Goal: Task Accomplishment & Management: Use online tool/utility

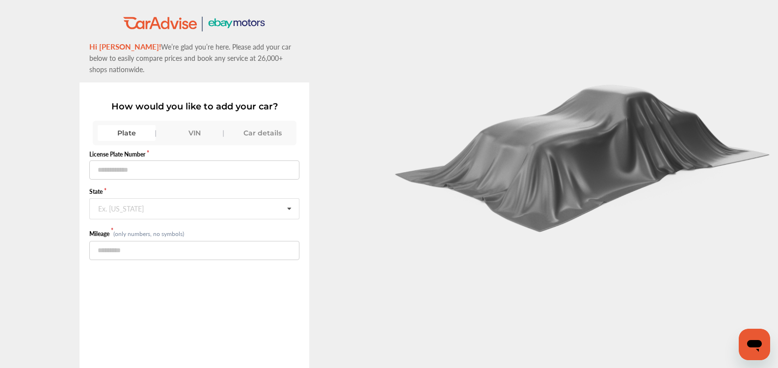
click at [14, 160] on div ".st0{fill:#00A993;} .st1{fill:#272B6B;} Hi [PERSON_NAME]! We’re glad you’re her…" at bounding box center [194, 225] width 389 height 418
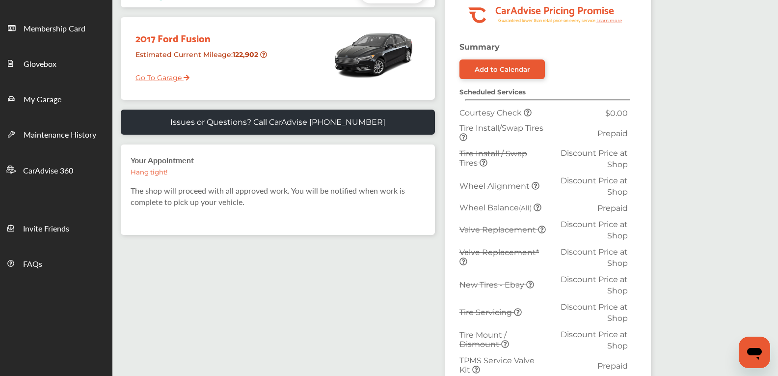
scroll to position [196, 0]
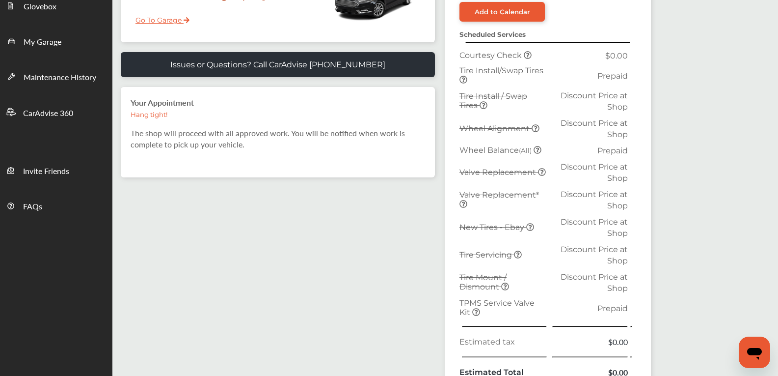
click at [534, 130] on icon at bounding box center [536, 128] width 8 height 8
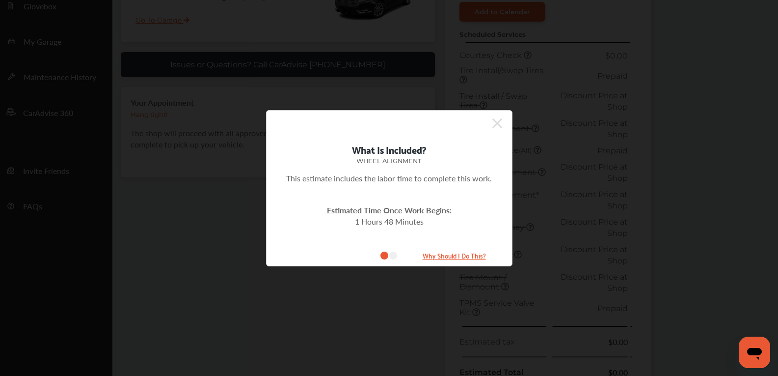
click at [496, 124] on icon at bounding box center [497, 123] width 10 height 10
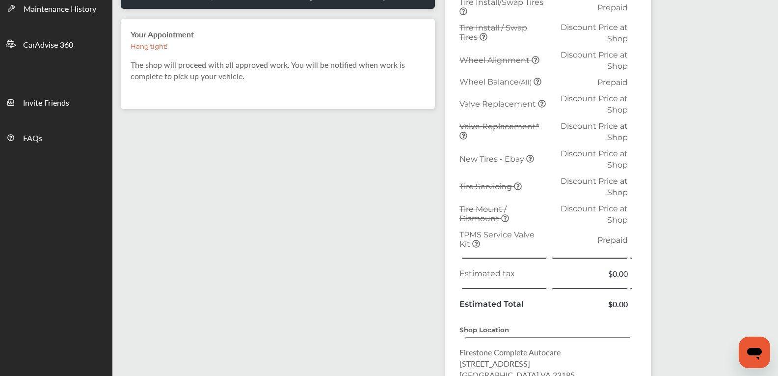
scroll to position [104, 0]
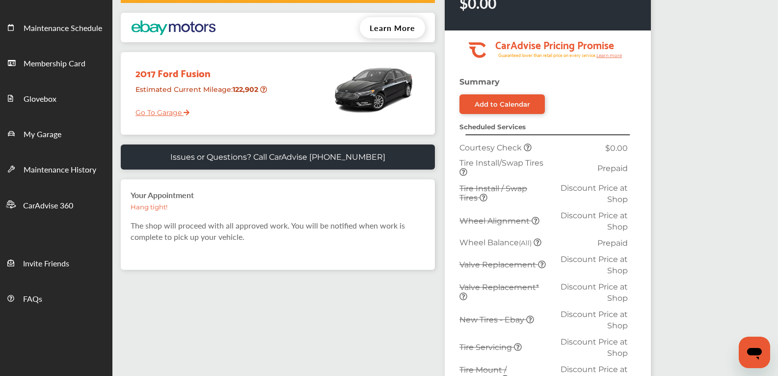
click at [515, 130] on strong "Scheduled Services" at bounding box center [492, 127] width 66 height 8
click at [528, 148] on icon at bounding box center [528, 147] width 8 height 8
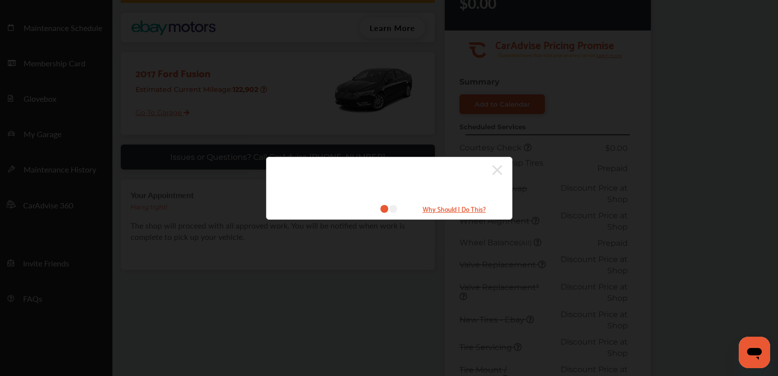
click at [502, 171] on div "Why Should I Do This?" at bounding box center [389, 188] width 246 height 63
click at [500, 171] on icon at bounding box center [497, 170] width 10 height 10
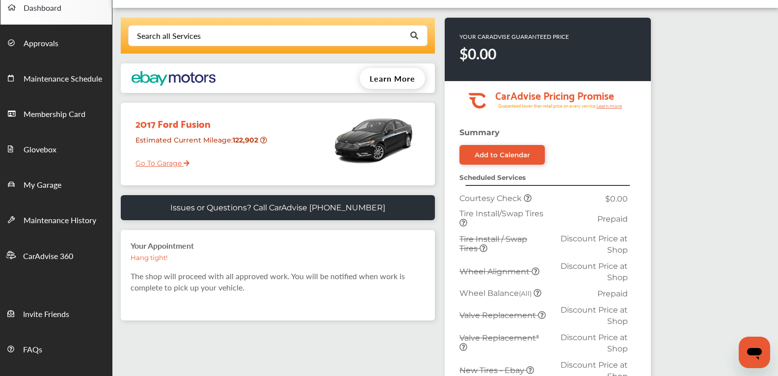
scroll to position [6, 0]
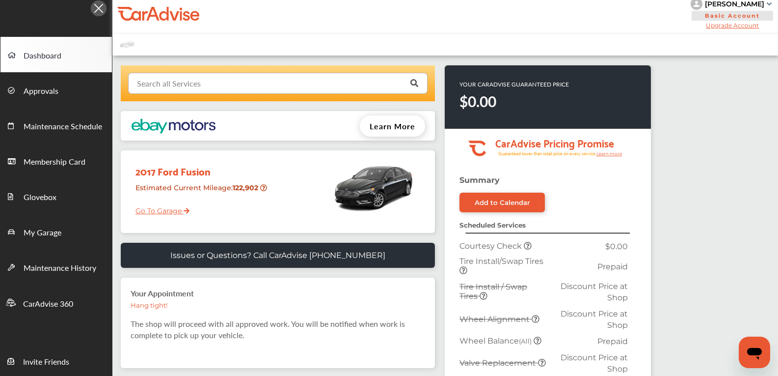
click at [224, 84] on input "text" at bounding box center [275, 82] width 293 height 19
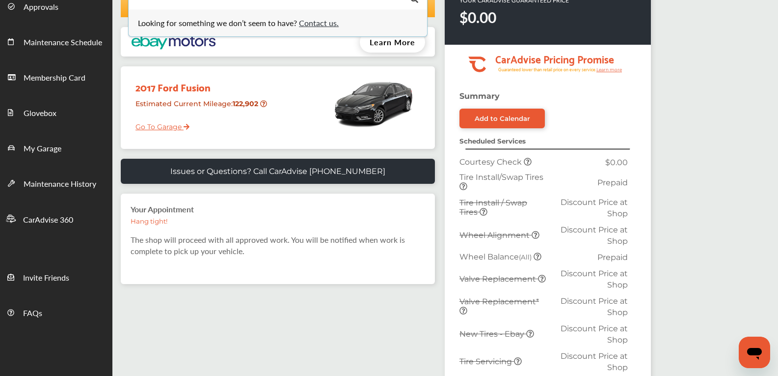
scroll to position [104, 0]
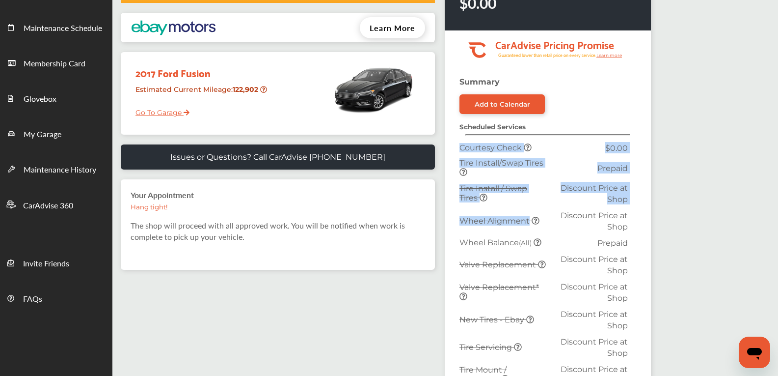
drag, startPoint x: 453, startPoint y: 222, endPoint x: 529, endPoint y: 219, distance: 76.1
click at [529, 219] on div "Summary Add to Calendar Scheduled Services Courtesy Check $0.00 Tire Install/Sw…" at bounding box center [548, 346] width 206 height 538
click at [528, 226] on td "Wheel Alignment" at bounding box center [503, 220] width 93 height 27
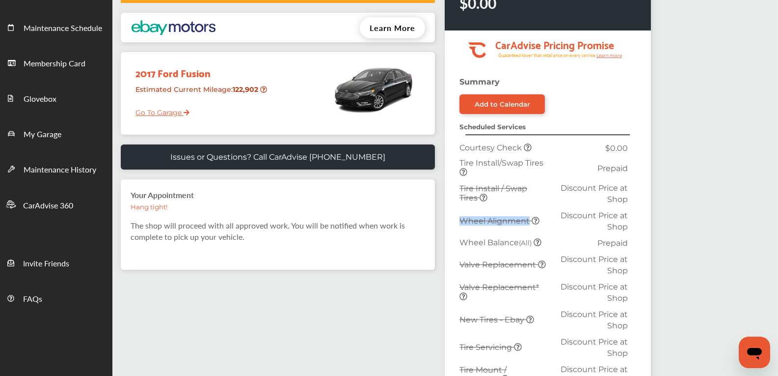
drag, startPoint x: 528, startPoint y: 222, endPoint x: 457, endPoint y: 222, distance: 70.7
click at [457, 222] on td "Wheel Alignment" at bounding box center [503, 220] width 93 height 27
copy span "Wheel Alignment"
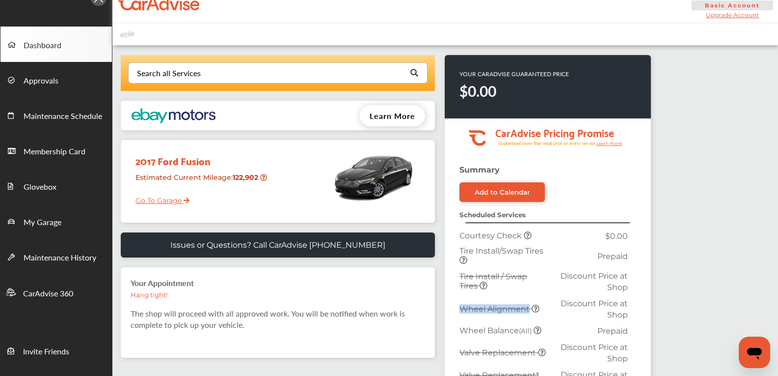
scroll to position [0, 0]
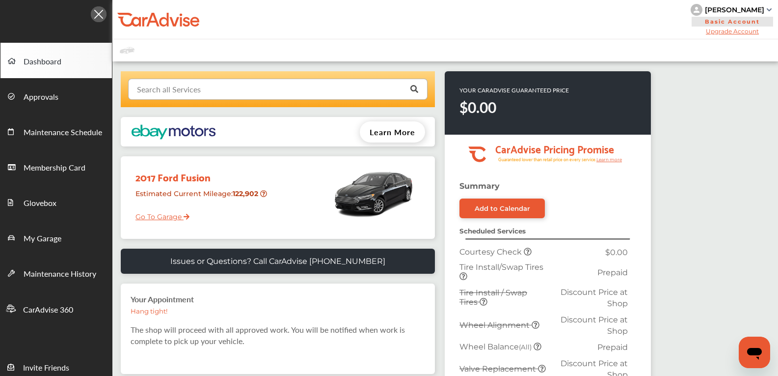
click at [208, 92] on input "text" at bounding box center [275, 88] width 293 height 19
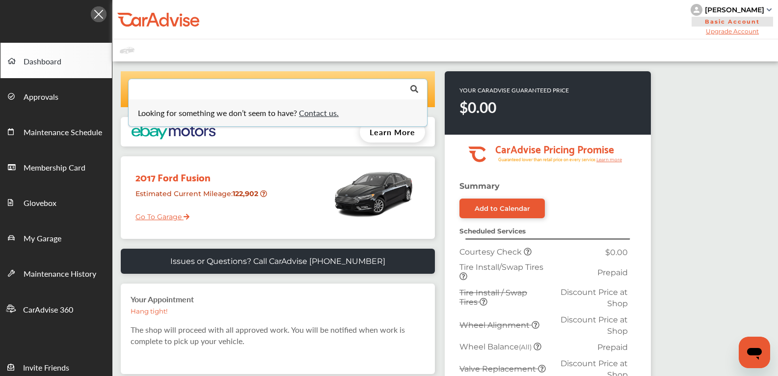
paste input "**********"
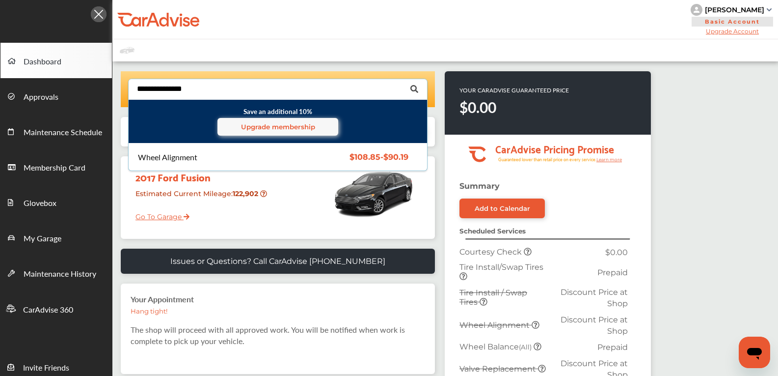
type input "**********"
click at [322, 159] on div "$108.85 - $90.19" at bounding box center [369, 157] width 94 height 8
click at [187, 158] on div "Wheel Alignment" at bounding box center [167, 157] width 59 height 8
click at [378, 155] on span "$108.85 - $90.19" at bounding box center [378, 156] width 59 height 9
click at [375, 158] on span "$108.85 - $90.19" at bounding box center [378, 156] width 59 height 9
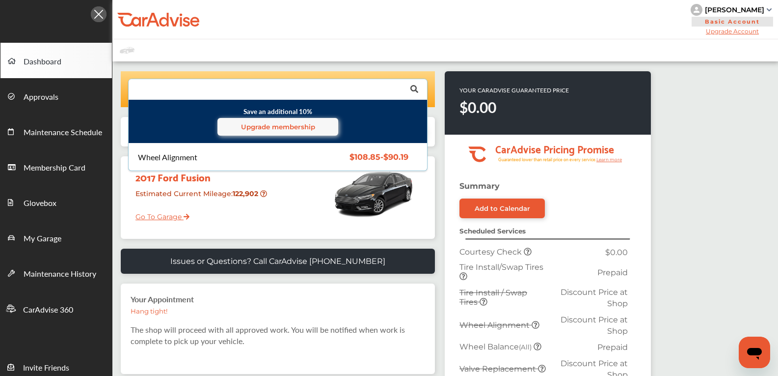
click at [375, 157] on span "$108.85 - $90.19" at bounding box center [378, 156] width 59 height 9
click at [169, 153] on div "Wheel Alignment" at bounding box center [167, 157] width 59 height 8
click at [165, 158] on div "Wheel Alignment" at bounding box center [167, 157] width 59 height 8
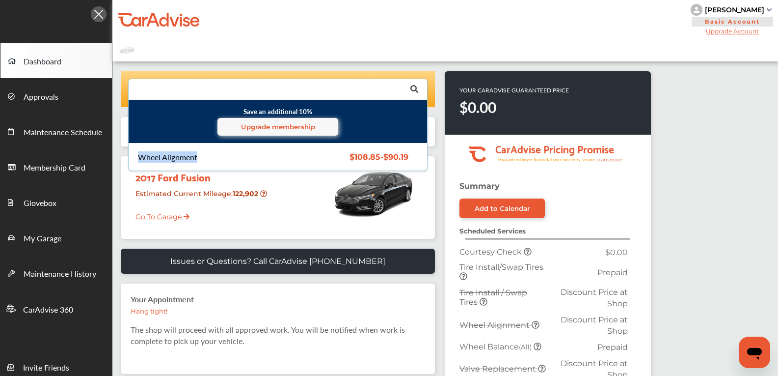
click at [164, 158] on div "Wheel Alignment" at bounding box center [167, 157] width 59 height 8
click at [216, 259] on p "Issues or Questions? Call CarAdvise 844-923-8473" at bounding box center [277, 260] width 215 height 9
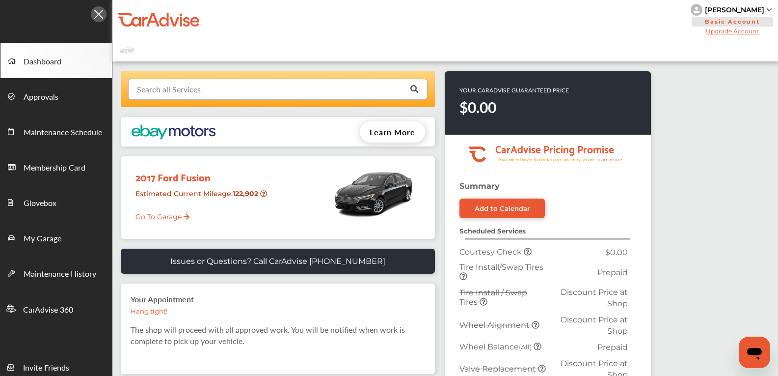
click at [212, 96] on input "text" at bounding box center [275, 88] width 293 height 19
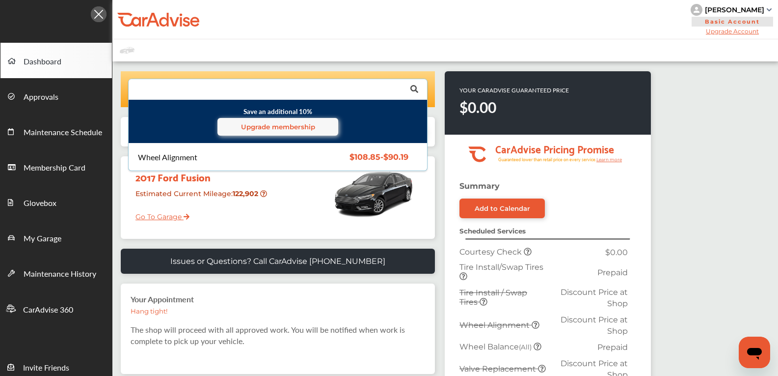
click at [184, 154] on div "Wheel Alignment" at bounding box center [167, 157] width 59 height 8
click at [188, 154] on div "Wheel Alignment" at bounding box center [167, 157] width 59 height 8
click at [342, 151] on div "Wheel Alignment $108.85 - $90.19 Wheel Alignment $108.85 - $90.19" at bounding box center [278, 156] width 314 height 27
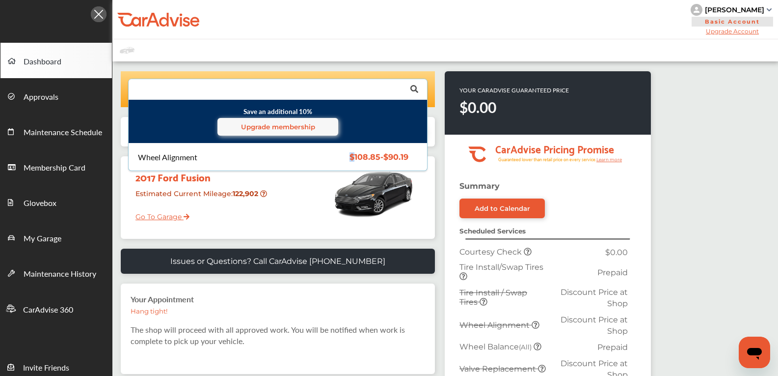
click at [342, 151] on div "Wheel Alignment $108.85 - $90.19 Wheel Alignment $108.85 - $90.19" at bounding box center [278, 156] width 314 height 27
click at [351, 151] on div "Wheel Alignment $108.85 - $90.19 Wheel Alignment $108.85 - $90.19" at bounding box center [278, 156] width 314 height 27
click at [190, 156] on div "Wheel Alignment" at bounding box center [167, 157] width 59 height 8
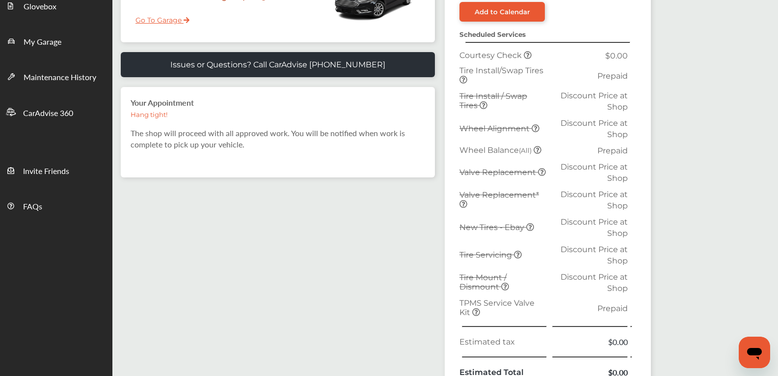
click at [375, 200] on div "Save an additional 10% Upgrade membership Wheel Alignment $108.85 - $90.19 Whee…" at bounding box center [381, 204] width 538 height 658
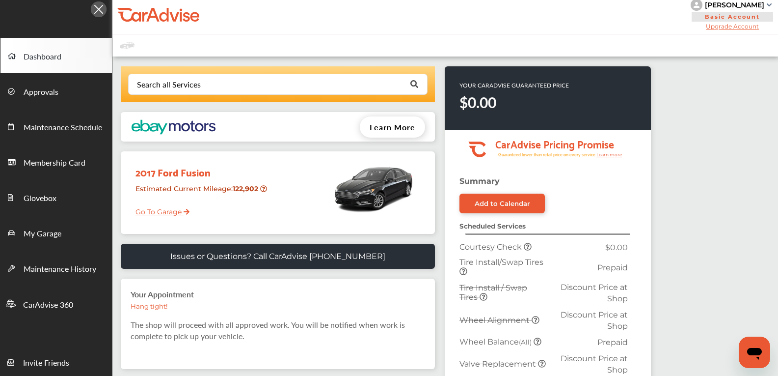
scroll to position [0, 0]
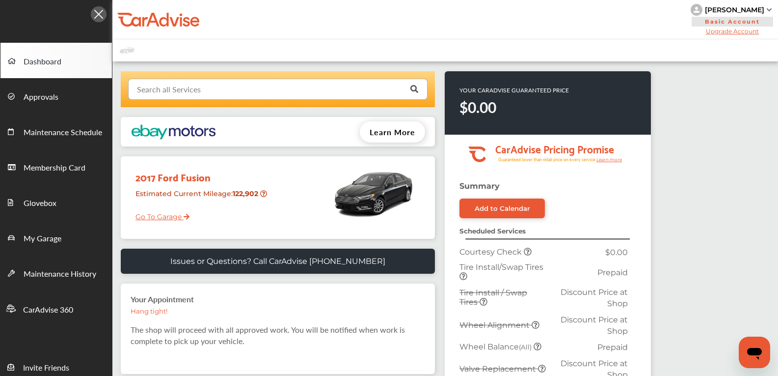
click at [206, 89] on input "text" at bounding box center [275, 88] width 293 height 19
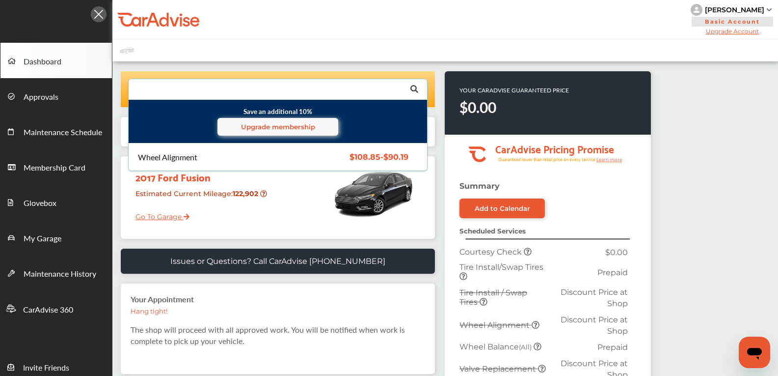
click at [189, 160] on div "Wheel Alignment" at bounding box center [167, 157] width 59 height 8
click at [188, 161] on div "Wheel Alignment" at bounding box center [167, 157] width 59 height 8
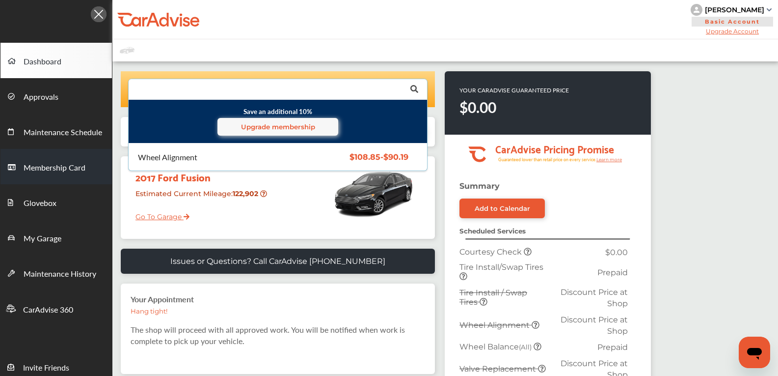
click at [74, 179] on link "Membership Card" at bounding box center [55, 166] width 111 height 35
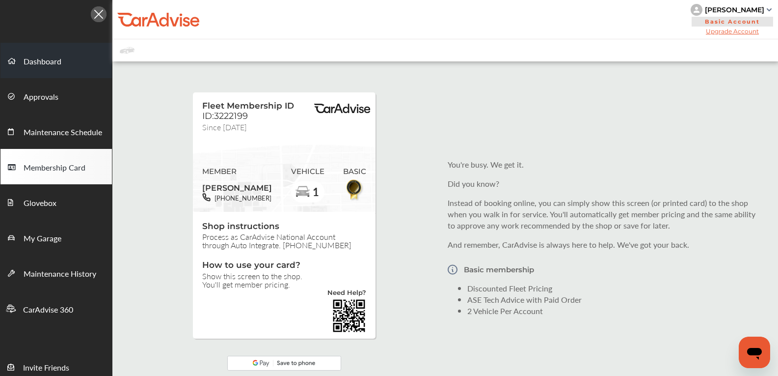
click at [75, 66] on link "Dashboard" at bounding box center [55, 60] width 111 height 35
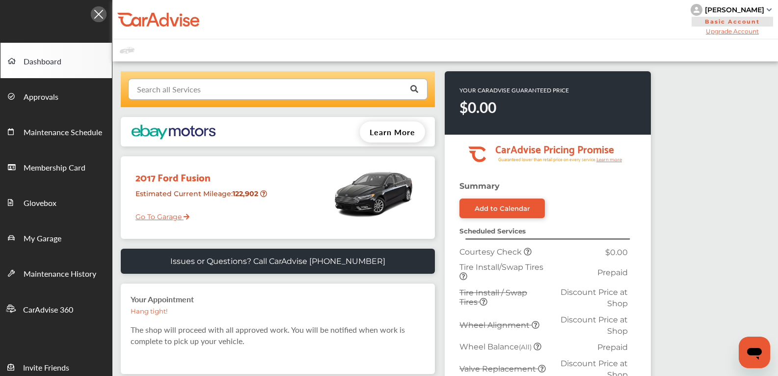
click at [215, 97] on input "text" at bounding box center [275, 88] width 293 height 19
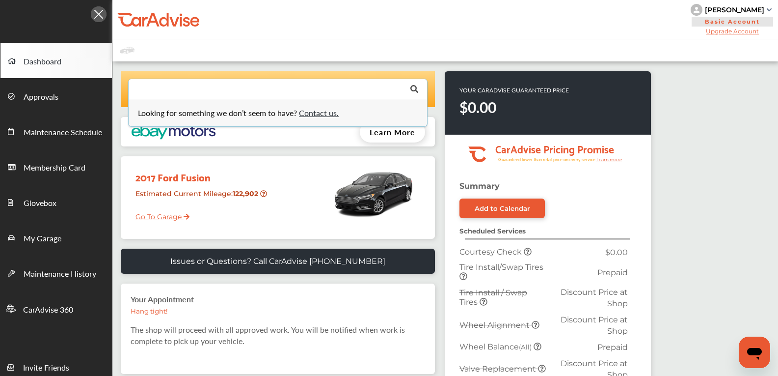
click at [261, 93] on input "text" at bounding box center [275, 88] width 293 height 19
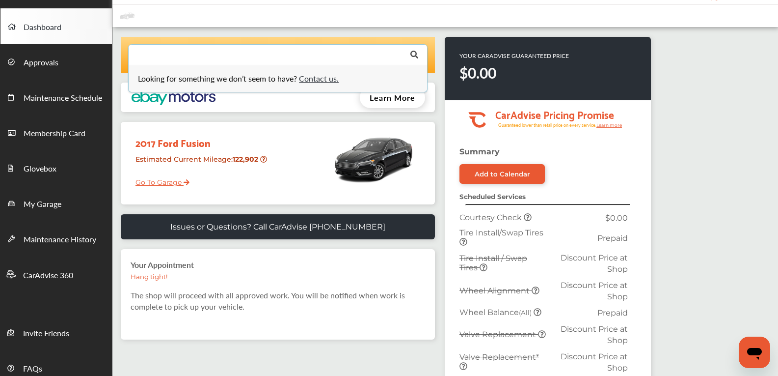
scroll to position [49, 0]
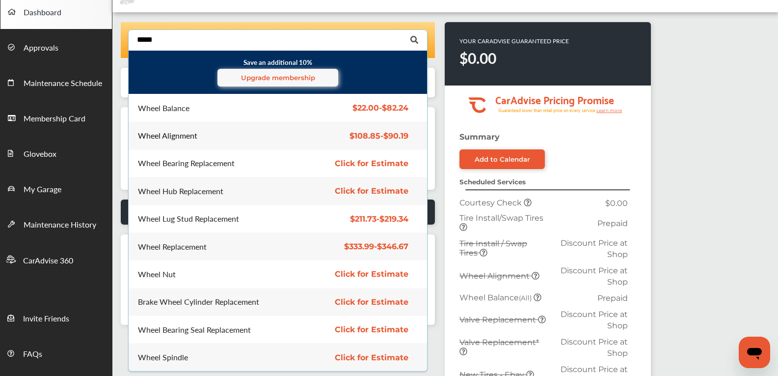
type input "*****"
click at [193, 136] on div "Wheel Alignment" at bounding box center [167, 136] width 59 height 8
click at [417, 43] on icon at bounding box center [414, 39] width 22 height 25
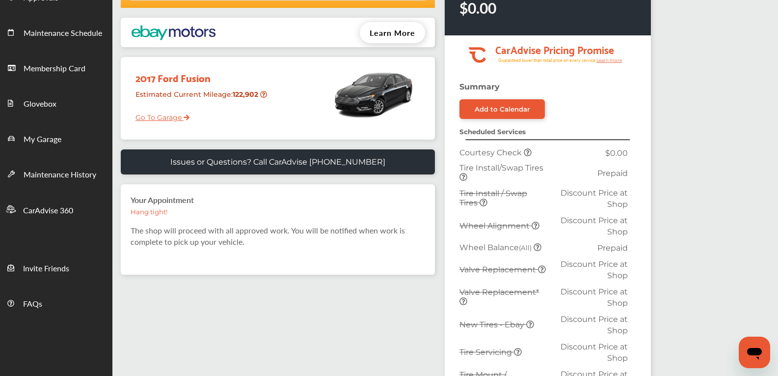
scroll to position [147, 0]
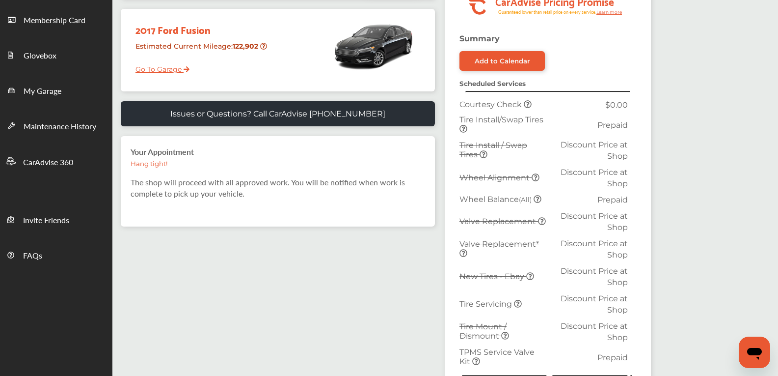
click at [155, 166] on small "Hang tight!" at bounding box center [149, 164] width 37 height 8
click at [162, 157] on div "Your Appointment Hang tight! The shop will proceed with all approved work. You …" at bounding box center [278, 181] width 314 height 90
click at [169, 152] on strong "Your Appointment" at bounding box center [162, 151] width 63 height 11
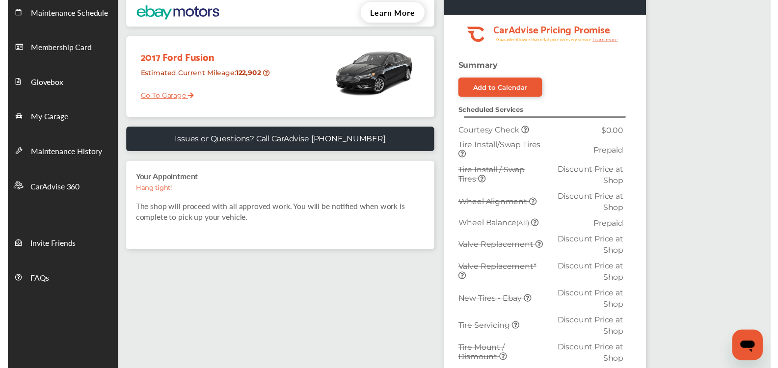
scroll to position [104, 0]
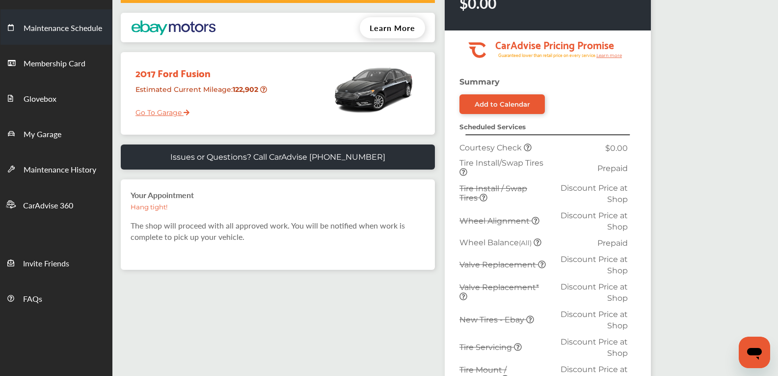
click at [83, 36] on link "Maintenance Schedule" at bounding box center [55, 26] width 111 height 35
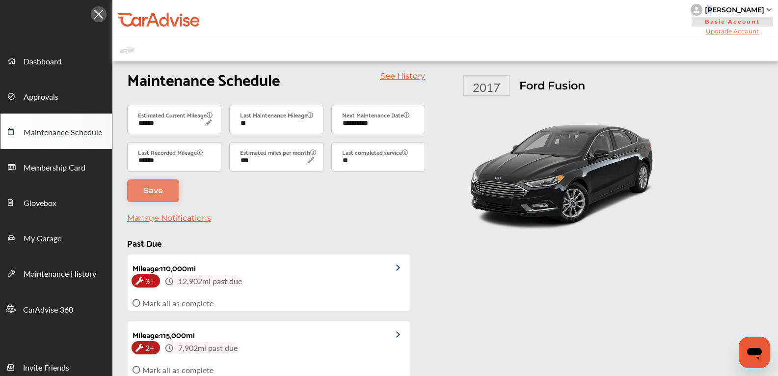
drag, startPoint x: 710, startPoint y: 4, endPoint x: 716, endPoint y: 8, distance: 6.7
click at [712, 6] on div "Duval Altamirano" at bounding box center [732, 10] width 83 height 12
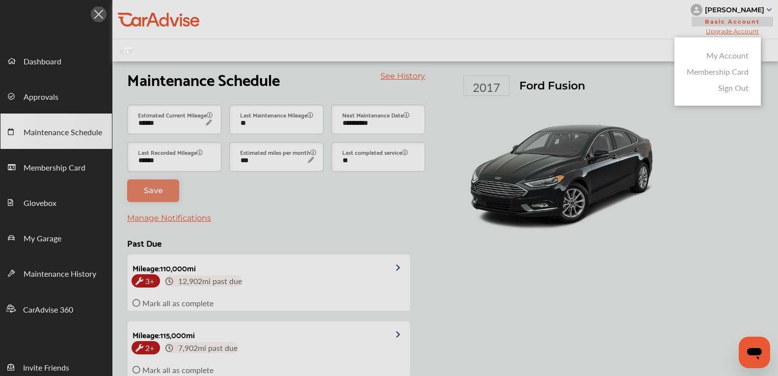
click at [551, 38] on div at bounding box center [389, 212] width 778 height 425
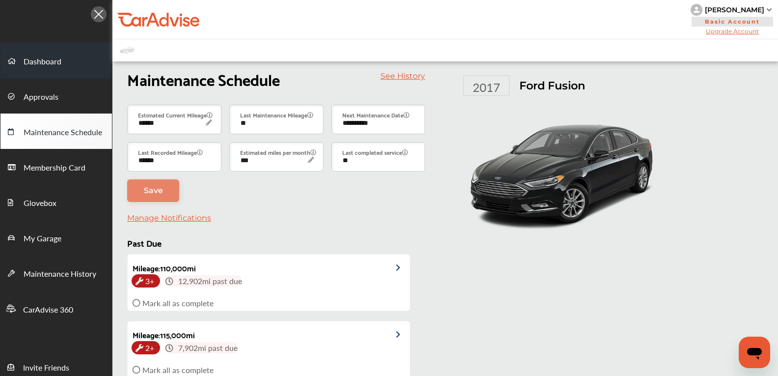
click at [54, 68] on span "Dashboard" at bounding box center [43, 61] width 38 height 13
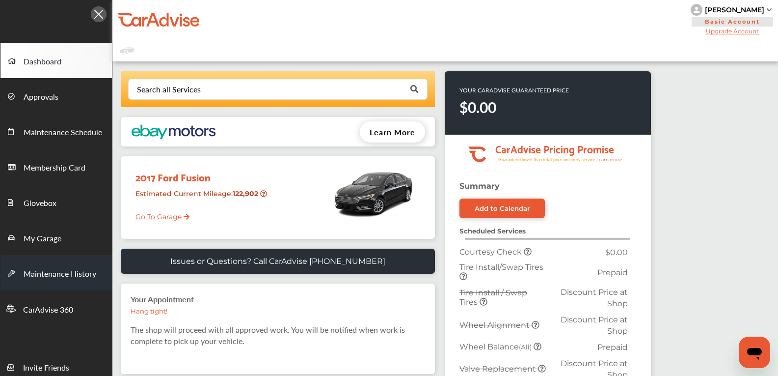
click at [74, 272] on span "Maintenance History" at bounding box center [60, 274] width 73 height 13
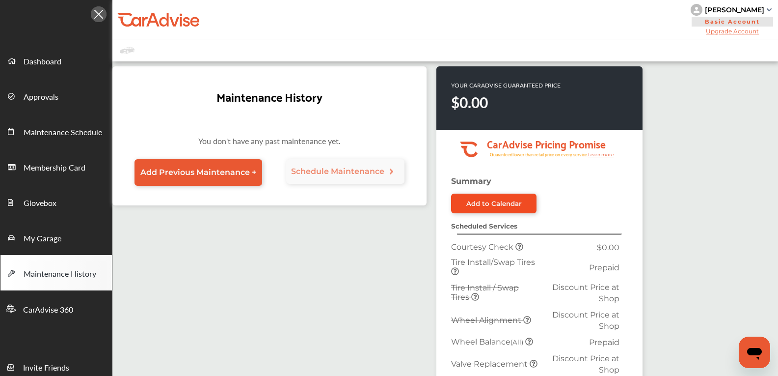
click at [518, 197] on link "Add to Calendar" at bounding box center [493, 203] width 85 height 20
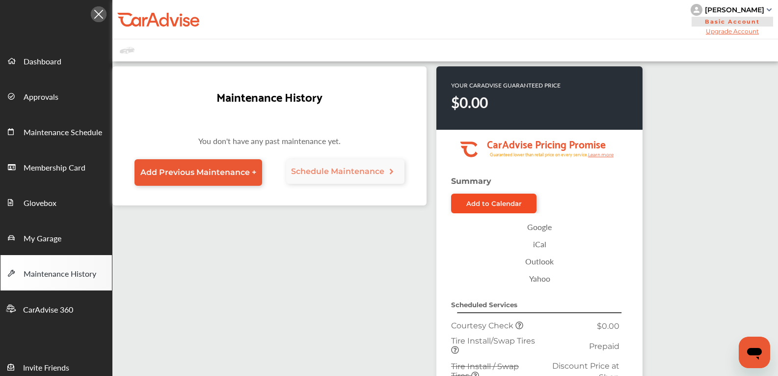
scroll to position [49, 0]
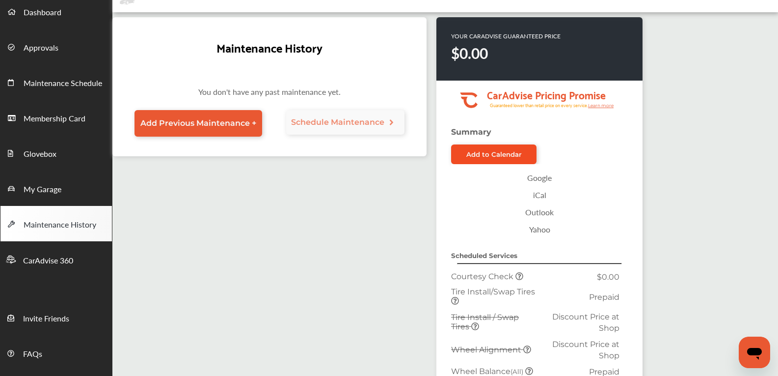
click at [509, 153] on div "Add to Calendar" at bounding box center [493, 154] width 55 height 8
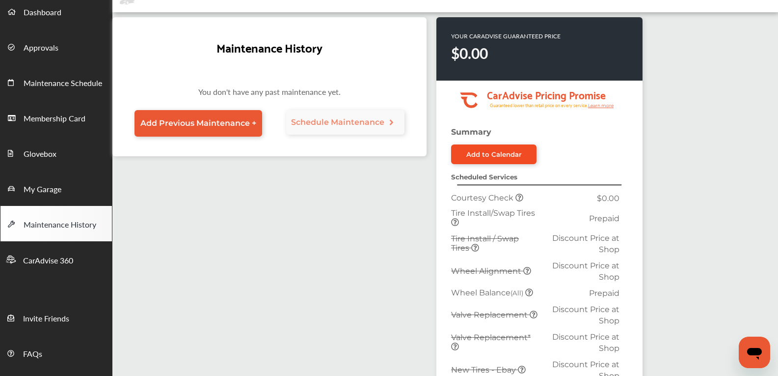
click at [509, 153] on div "Add to Calendar" at bounding box center [493, 154] width 55 height 8
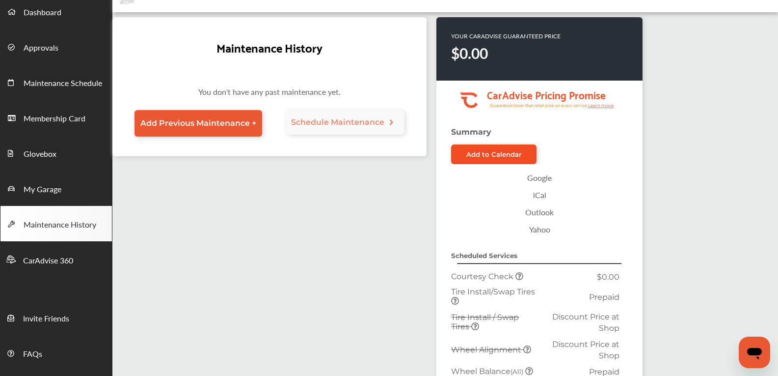
click at [509, 153] on div "Add to Calendar" at bounding box center [493, 154] width 55 height 8
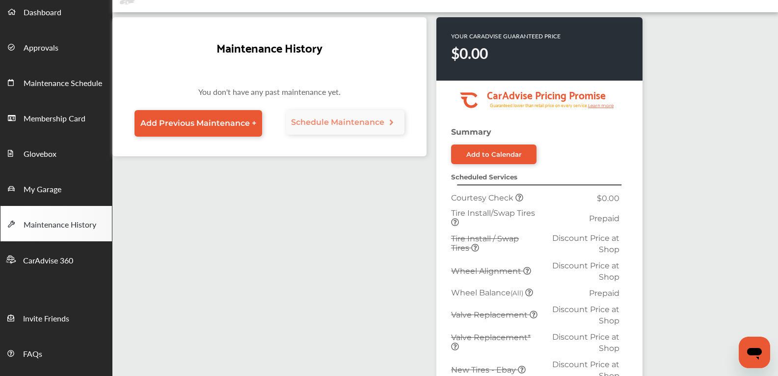
scroll to position [0, 0]
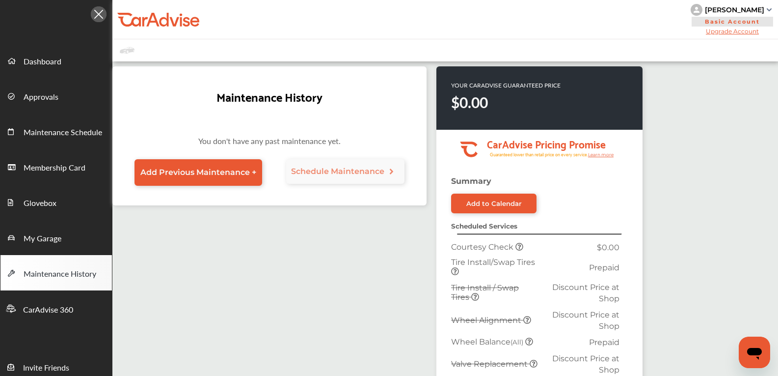
click at [375, 184] on div "Schedule Maintenance" at bounding box center [345, 172] width 119 height 27
click at [377, 176] on link "Schedule Maintenance" at bounding box center [345, 171] width 119 height 25
click at [377, 172] on span "Schedule Maintenance" at bounding box center [337, 170] width 93 height 9
click at [370, 171] on span "Schedule Maintenance" at bounding box center [337, 170] width 93 height 9
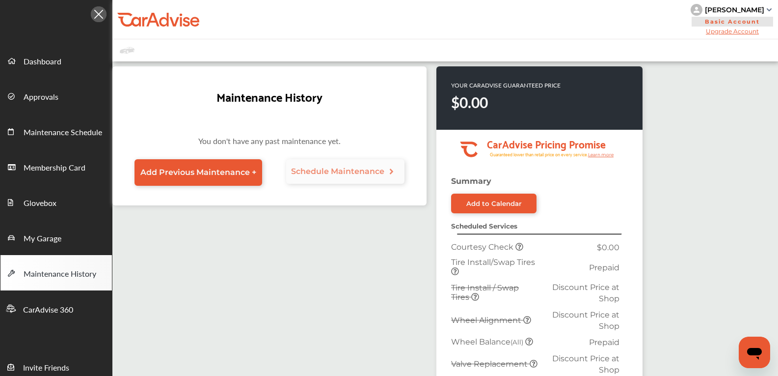
click at [370, 171] on span "Schedule Maintenance" at bounding box center [337, 170] width 93 height 9
click at [323, 167] on span "Schedule Maintenance" at bounding box center [337, 170] width 93 height 9
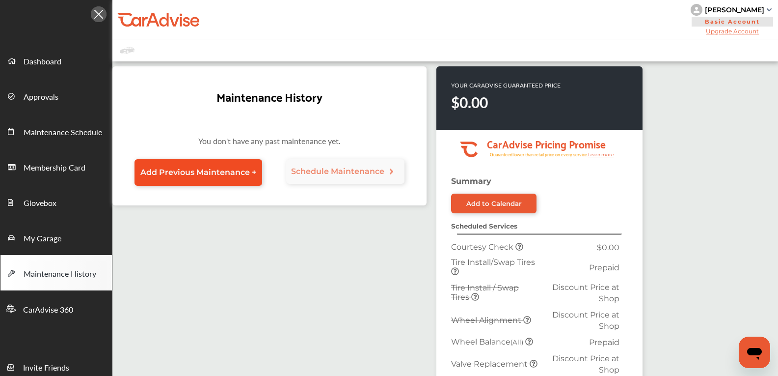
click at [242, 174] on span "Add Previous Maintenance +" at bounding box center [198, 171] width 116 height 9
select select "*"
select select "****"
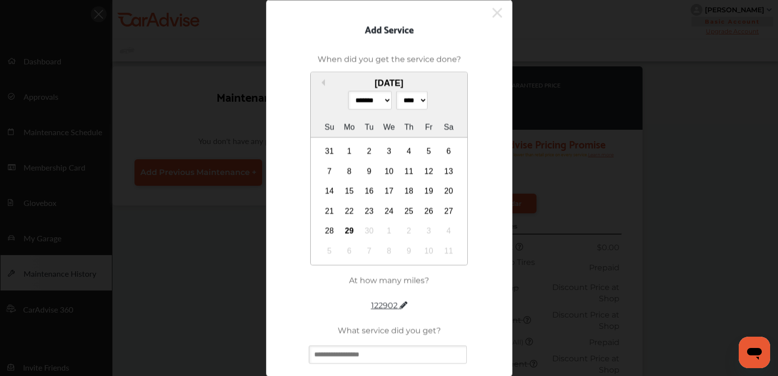
click at [492, 18] on icon at bounding box center [497, 13] width 10 height 16
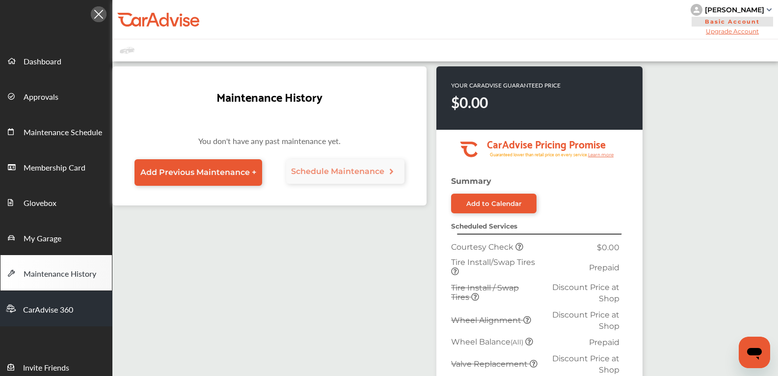
click at [71, 316] on span "CarAdvise 360" at bounding box center [48, 309] width 50 height 13
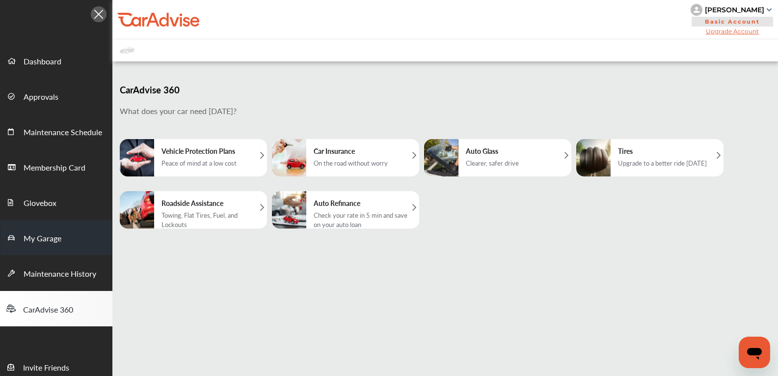
click at [58, 244] on span "My Garage" at bounding box center [43, 238] width 38 height 13
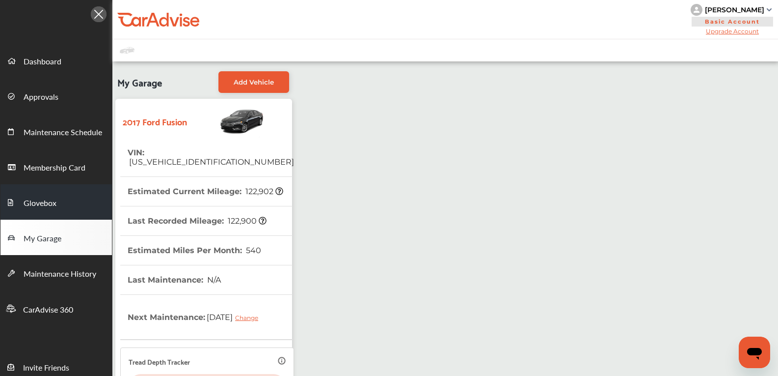
click at [65, 218] on link "Glovebox" at bounding box center [55, 201] width 111 height 35
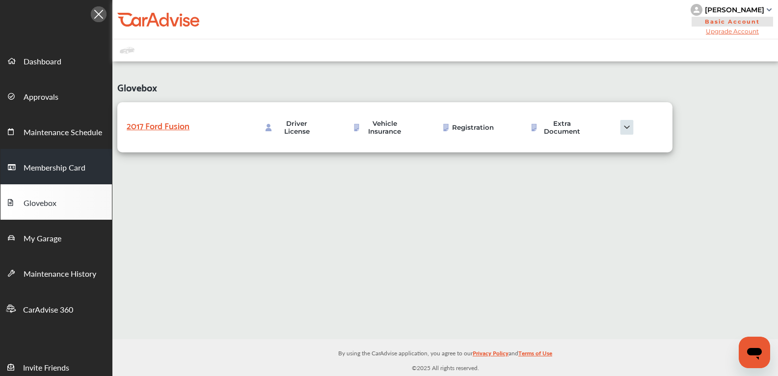
click at [85, 173] on span "Membership Card" at bounding box center [55, 167] width 62 height 13
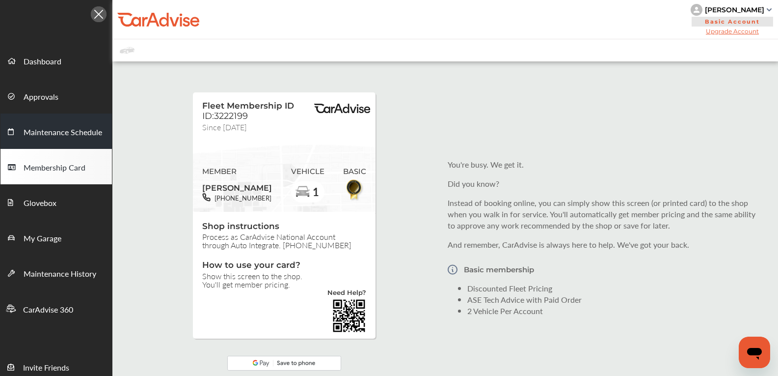
click at [86, 138] on span "Maintenance Schedule" at bounding box center [63, 132] width 79 height 13
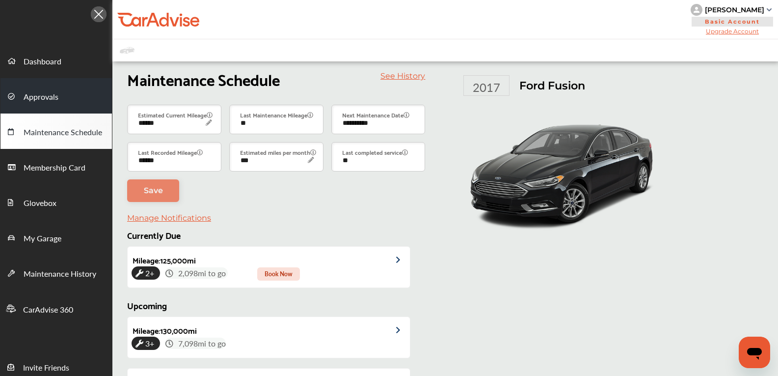
click at [72, 101] on link "Approvals" at bounding box center [55, 95] width 111 height 35
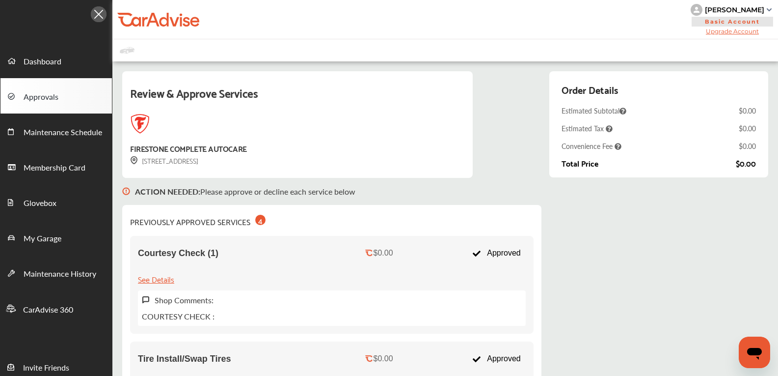
click at [62, 62] on link "Dashboard" at bounding box center [55, 60] width 111 height 35
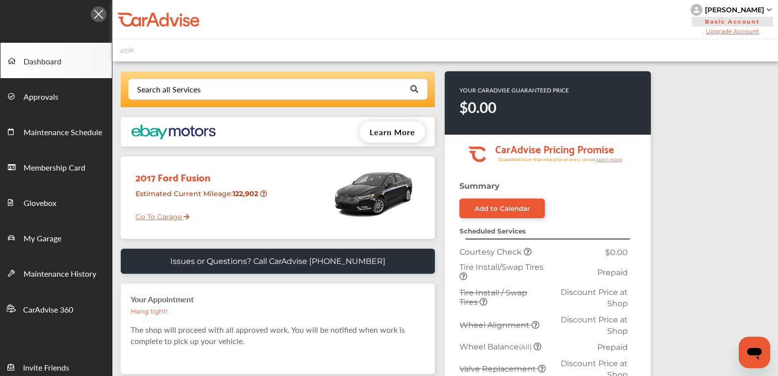
click at [398, 192] on img at bounding box center [373, 193] width 83 height 64
click at [181, 215] on link "Go To Garage" at bounding box center [158, 214] width 61 height 19
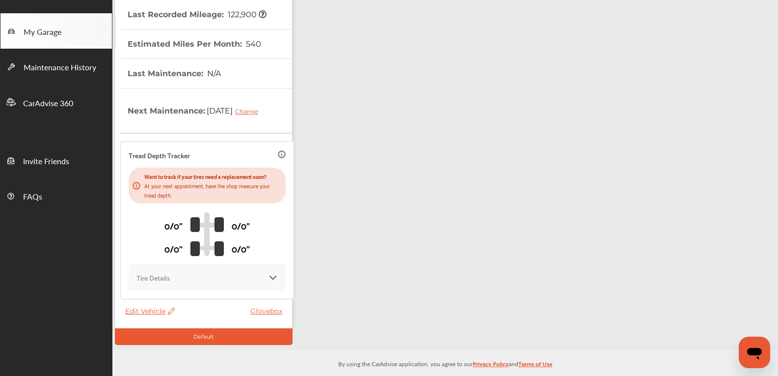
scroll to position [215, 0]
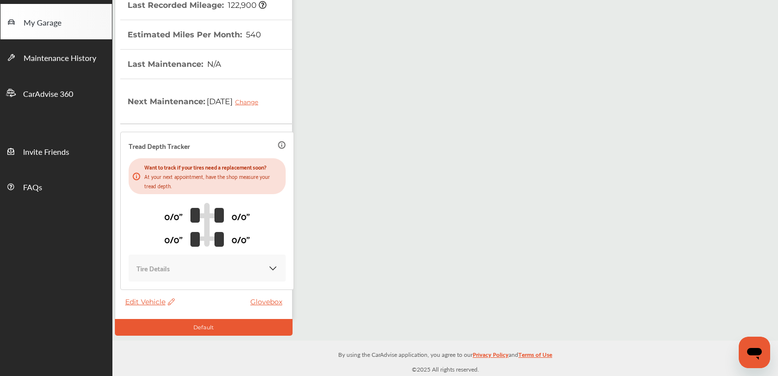
click at [233, 332] on div "Default" at bounding box center [204, 327] width 178 height 17
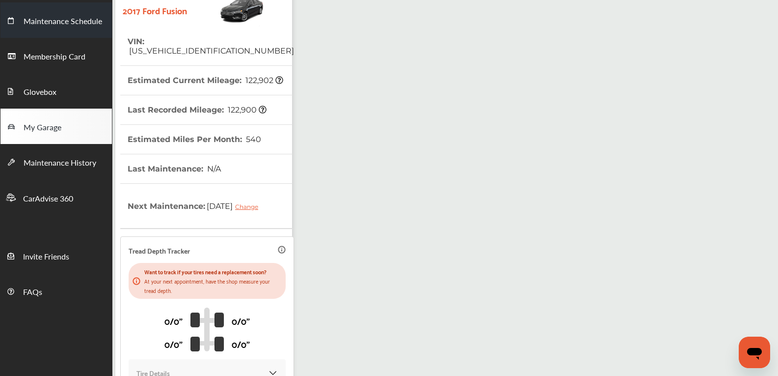
scroll to position [0, 0]
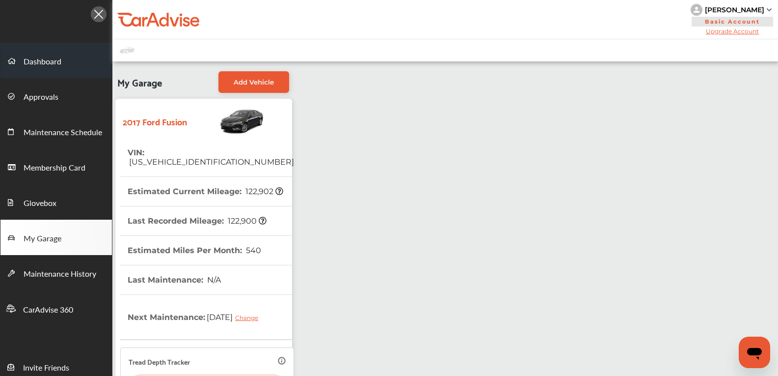
click at [73, 70] on link "Dashboard" at bounding box center [55, 60] width 111 height 35
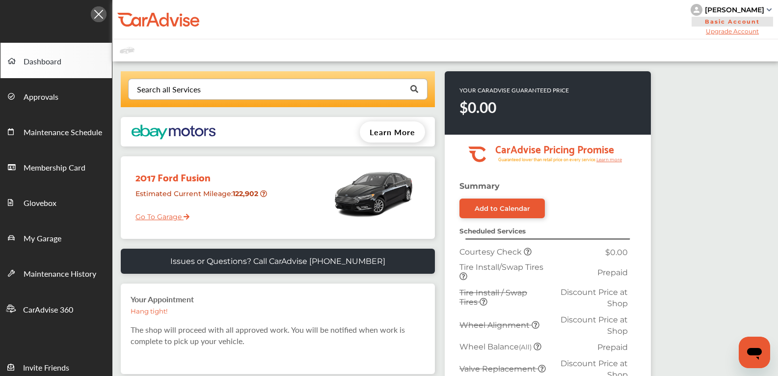
click at [182, 87] on div "Search all Services" at bounding box center [169, 89] width 64 height 8
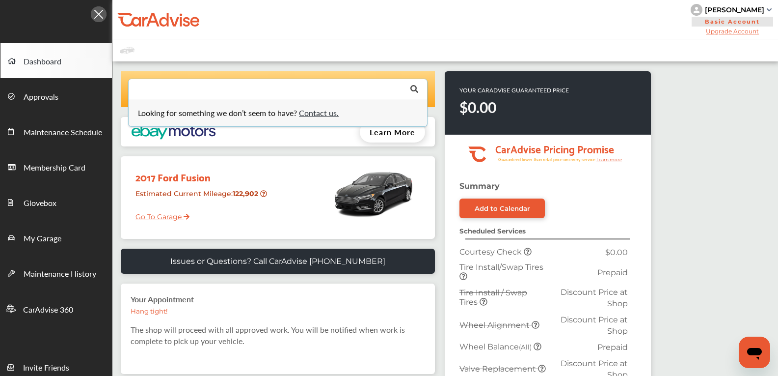
click at [197, 90] on input "text" at bounding box center [275, 88] width 293 height 19
click at [540, 215] on link "Add to Calendar" at bounding box center [501, 208] width 85 height 20
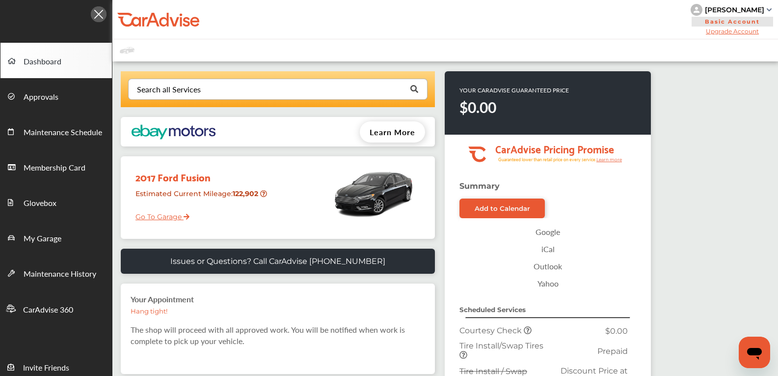
drag, startPoint x: 303, startPoint y: 115, endPoint x: 306, endPoint y: 99, distance: 16.6
click at [303, 115] on div "Search all Services Looking for something we don’t seem to have? Contact us. .s…" at bounding box center [278, 227] width 332 height 312
click at [307, 96] on input "text" at bounding box center [275, 88] width 293 height 19
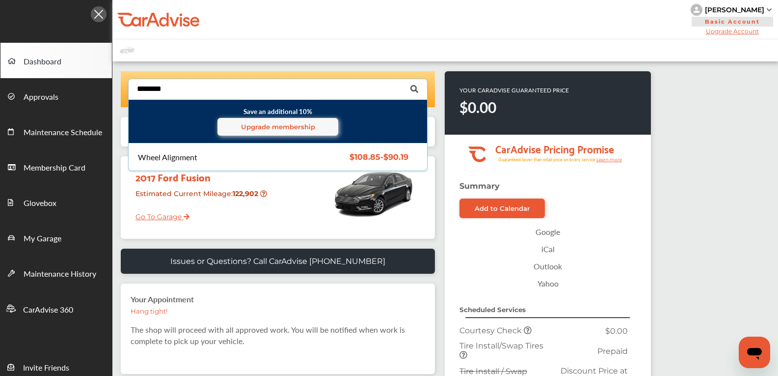
type input "********"
click at [310, 150] on div "Wheel Alignment $108.85 - $90.19 Wheel Alignment $108.85 - $90.19" at bounding box center [278, 156] width 314 height 27
click at [325, 124] on link "Upgrade membership" at bounding box center [277, 127] width 121 height 18
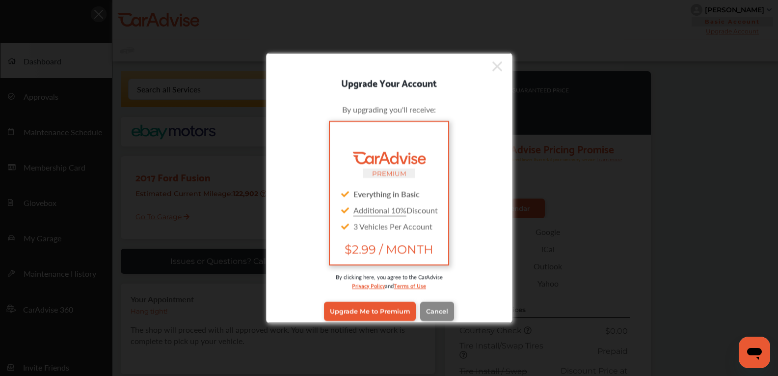
click at [442, 313] on span "Cancel" at bounding box center [437, 310] width 22 height 7
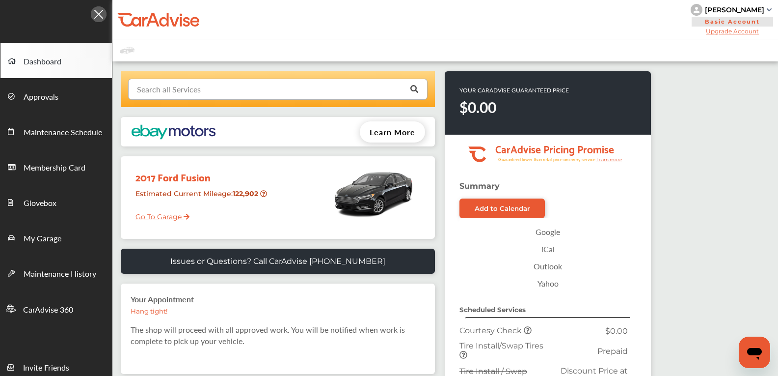
click at [194, 98] on input "text" at bounding box center [275, 88] width 293 height 19
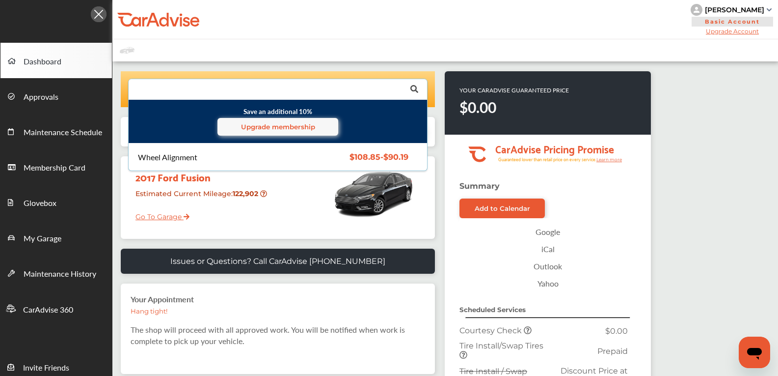
click at [169, 159] on div "Wheel Alignment" at bounding box center [167, 157] width 59 height 8
click at [170, 158] on div "Wheel Alignment" at bounding box center [167, 157] width 59 height 8
click at [171, 157] on div "Wheel Alignment" at bounding box center [167, 157] width 59 height 8
click at [174, 156] on div "Wheel Alignment" at bounding box center [167, 157] width 59 height 8
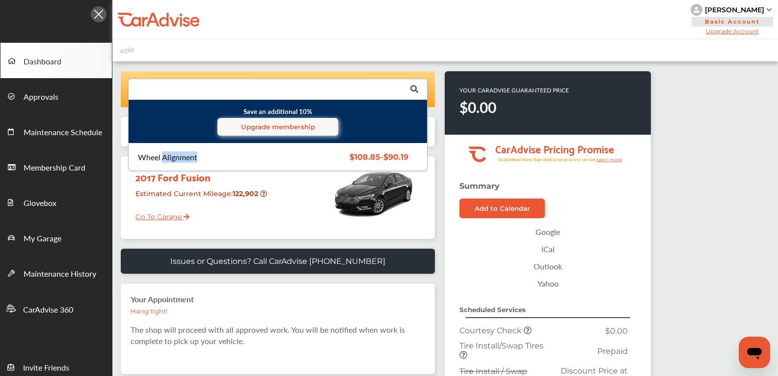
click at [174, 156] on div "Wheel Alignment" at bounding box center [167, 157] width 59 height 8
click at [175, 156] on div "Wheel Alignment" at bounding box center [167, 157] width 59 height 8
click at [178, 156] on div "Wheel Alignment" at bounding box center [167, 157] width 59 height 8
click at [180, 158] on div "Wheel Alignment" at bounding box center [167, 157] width 59 height 8
click at [182, 158] on div "Wheel Alignment" at bounding box center [167, 157] width 59 height 8
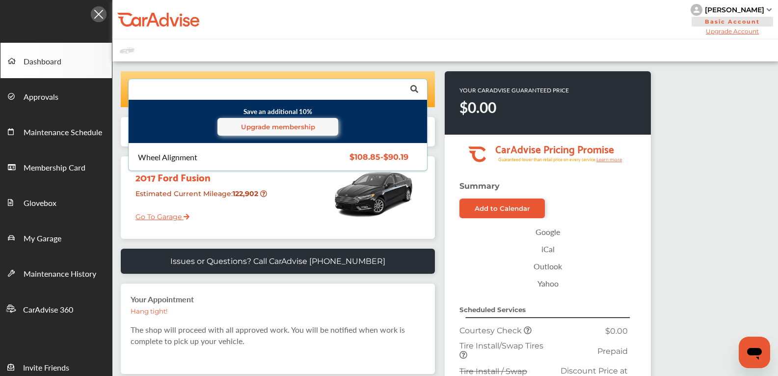
click at [183, 160] on div "Wheel Alignment" at bounding box center [167, 157] width 59 height 8
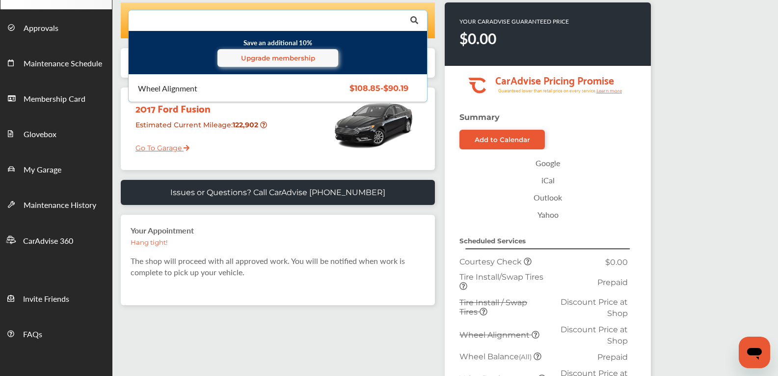
scroll to position [52, 0]
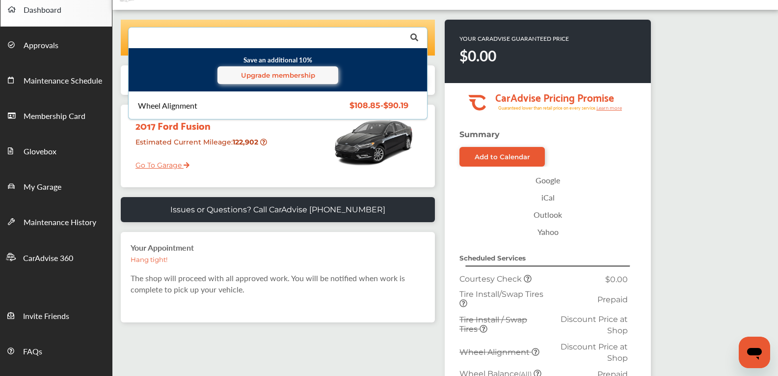
click at [184, 104] on div "Wheel Alignment" at bounding box center [167, 106] width 59 height 8
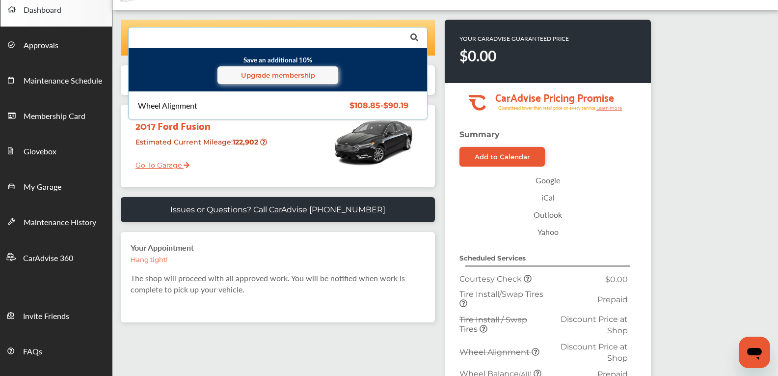
click at [329, 101] on div "Wheel Alignment $108.85 - $90.19 Wheel Alignment $108.85 - $90.19" at bounding box center [278, 105] width 314 height 27
click at [367, 105] on span "$108.85 - $90.19" at bounding box center [378, 105] width 59 height 9
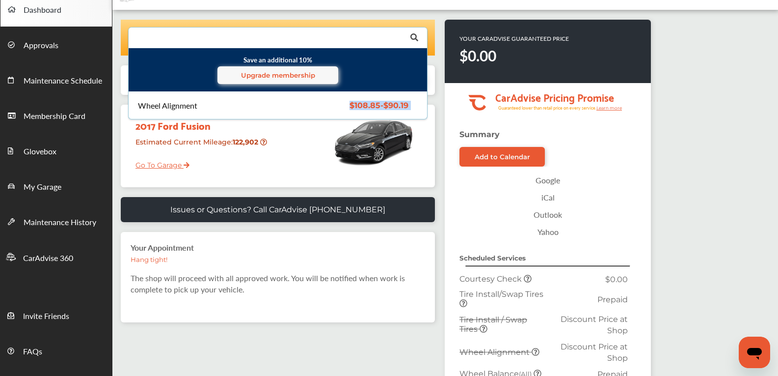
click at [367, 105] on span "$108.85 - $90.19" at bounding box center [378, 105] width 59 height 9
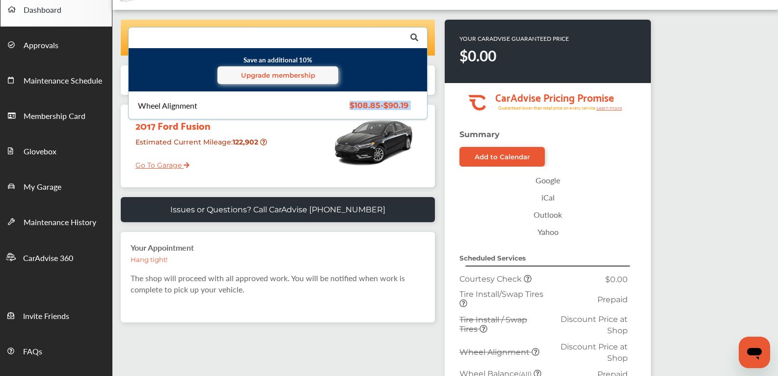
click at [367, 105] on span "$108.85 - $90.19" at bounding box center [378, 105] width 59 height 9
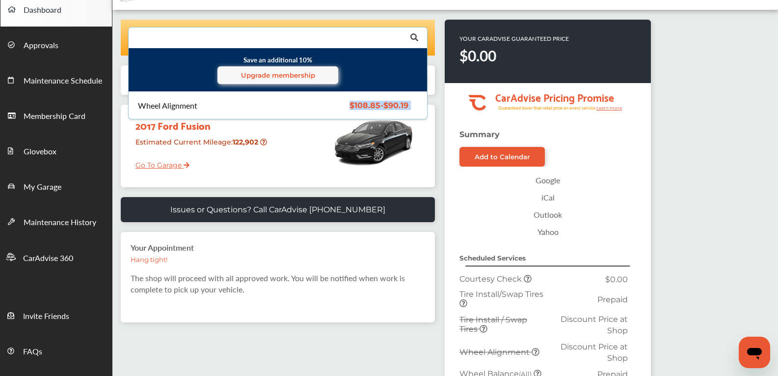
click at [367, 105] on span "$108.85 - $90.19" at bounding box center [378, 105] width 59 height 9
click at [368, 105] on span "$108.85 - $90.19" at bounding box center [378, 105] width 59 height 9
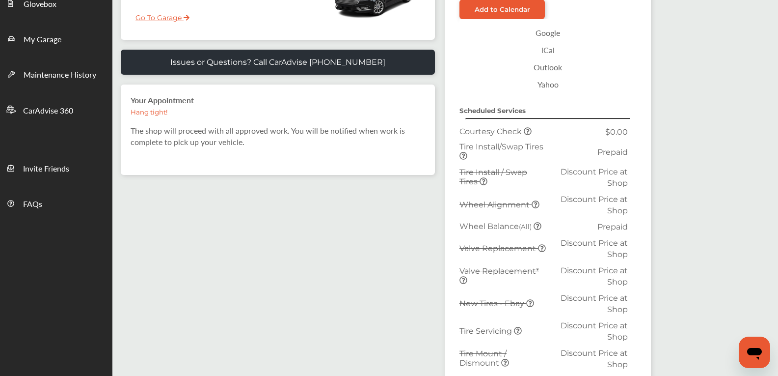
scroll to position [0, 0]
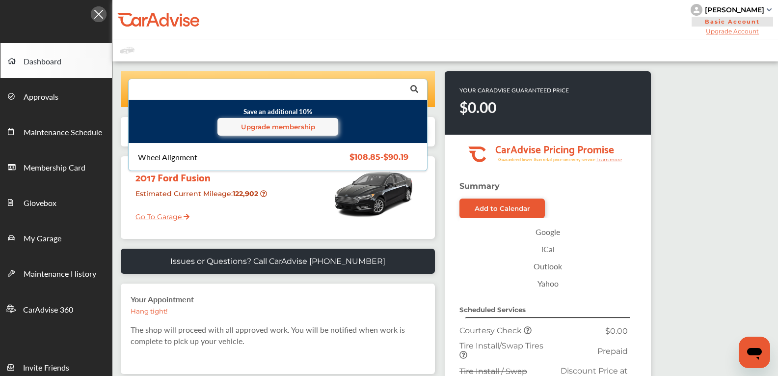
click at [261, 155] on div "Wheel Alignment" at bounding box center [216, 157] width 157 height 8
click at [265, 156] on div "Wheel Alignment" at bounding box center [216, 157] width 157 height 8
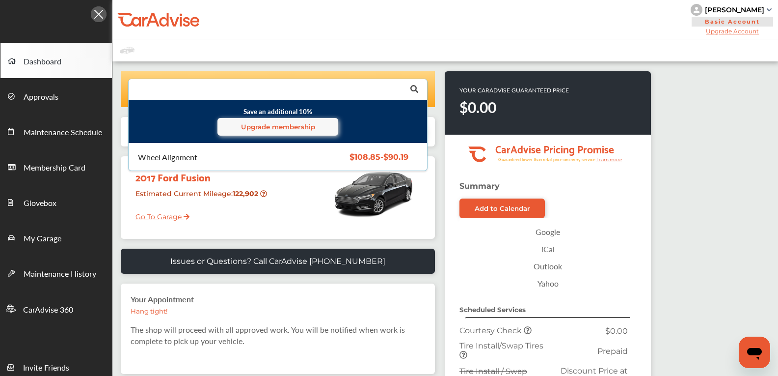
scroll to position [245, 0]
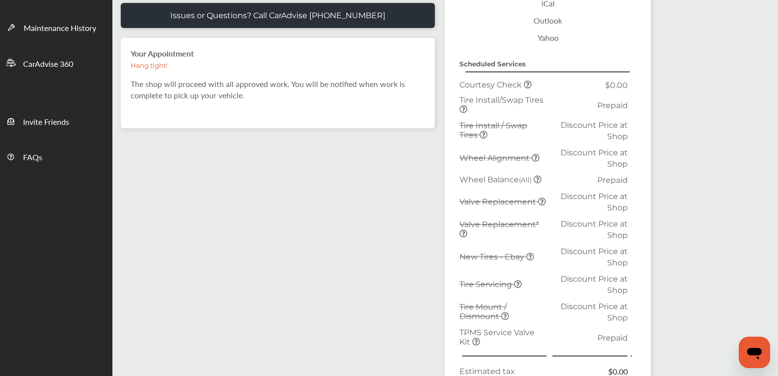
click at [491, 152] on td "Wheel Alignment" at bounding box center [503, 157] width 93 height 27
click at [497, 158] on span "Wheel Alignment" at bounding box center [495, 157] width 72 height 9
click at [479, 158] on span "Wheel Alignment" at bounding box center [495, 157] width 72 height 9
drag, startPoint x: 463, startPoint y: 158, endPoint x: 558, endPoint y: 165, distance: 95.0
click at [558, 165] on tr "Wheel Alignment Discount Price at Shop" at bounding box center [545, 157] width 177 height 27
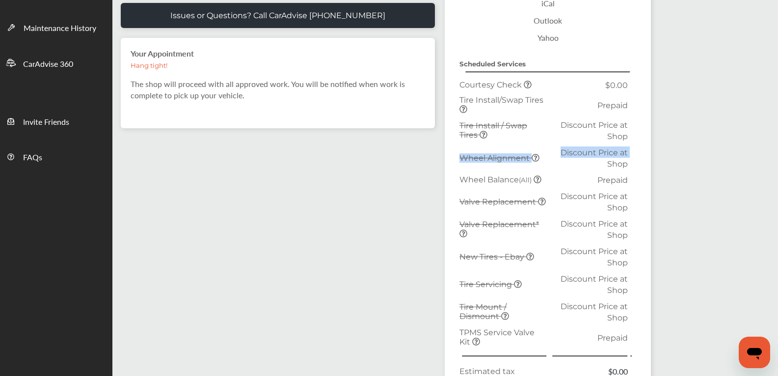
click at [539, 161] on td "Wheel Alignment" at bounding box center [503, 157] width 93 height 27
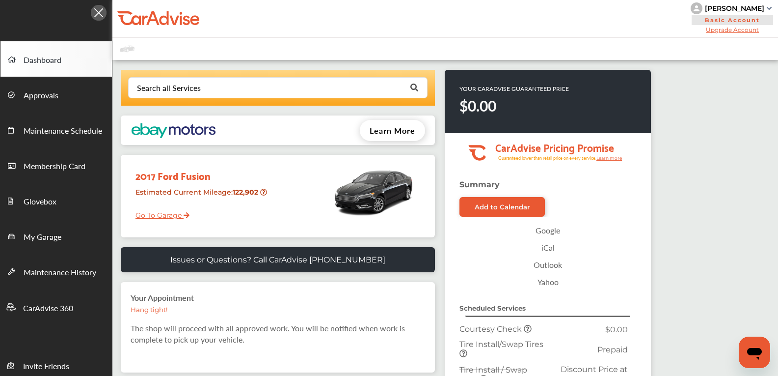
scroll to position [0, 0]
